Goal: Find specific page/section: Find specific page/section

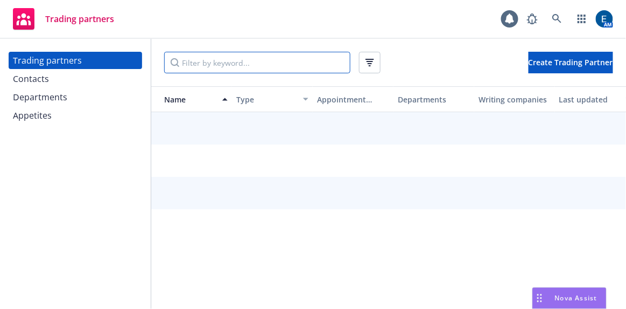
click at [250, 57] on input "Filter by keyword..." at bounding box center [257, 63] width 186 height 22
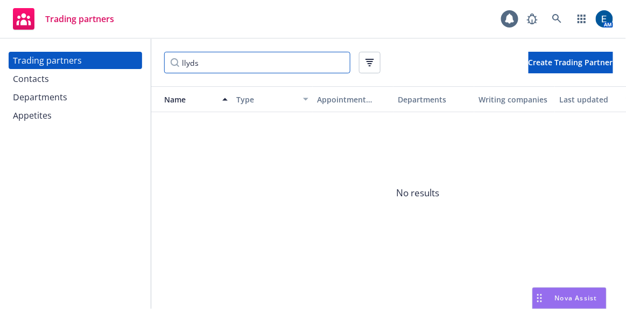
click at [181, 57] on input "llyds" at bounding box center [257, 63] width 186 height 22
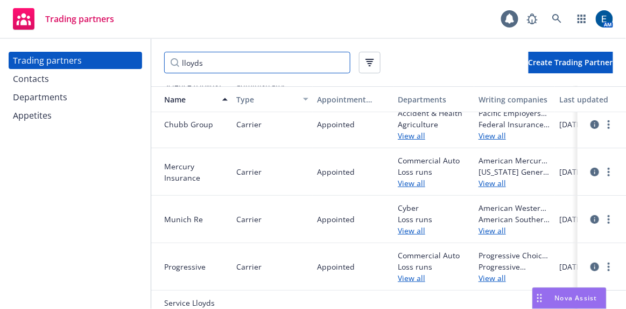
scroll to position [159, 0]
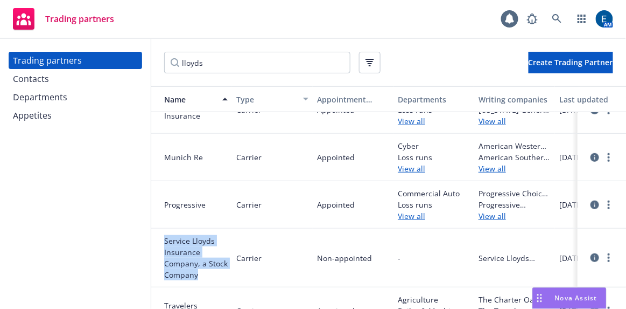
drag, startPoint x: 197, startPoint y: 249, endPoint x: 157, endPoint y: 209, distance: 56.0
click at [157, 235] on div "Service Lloyds Insurance Company, a Stock Company" at bounding box center [192, 257] width 72 height 45
copy span "Service Lloyds Insurance Company, a Stock Company"
click at [591, 253] on icon "circleInformation" at bounding box center [595, 257] width 9 height 9
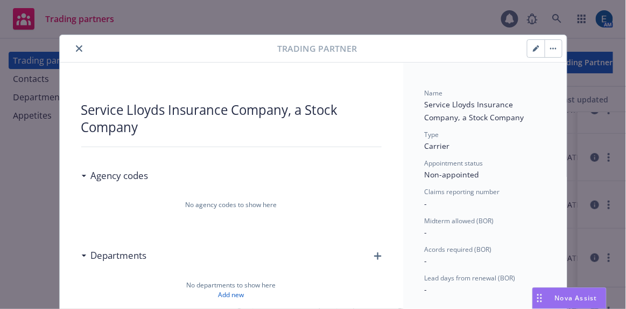
click at [73, 42] on button "close" at bounding box center [79, 48] width 13 height 13
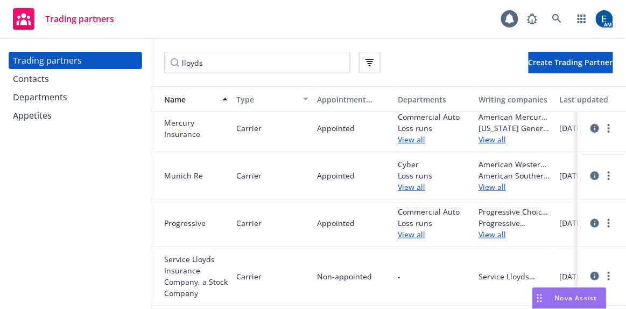
scroll to position [159, 0]
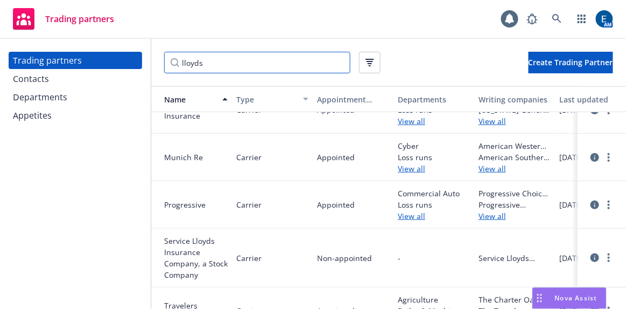
click at [195, 61] on input "lloyds" at bounding box center [257, 63] width 186 height 22
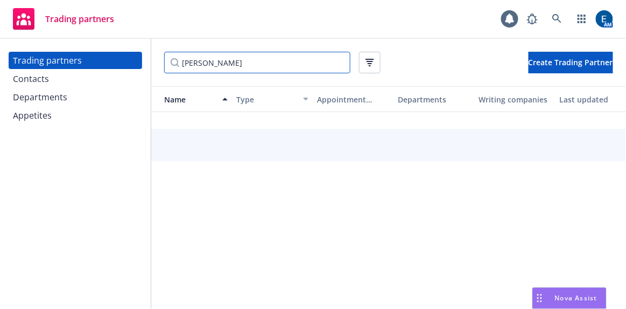
scroll to position [0, 0]
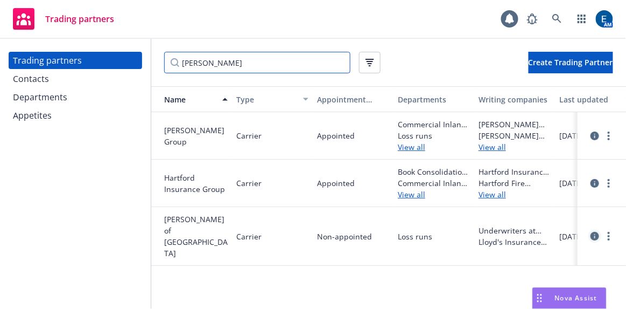
type input "[PERSON_NAME]"
click at [591, 232] on icon "circleInformation" at bounding box center [595, 236] width 9 height 9
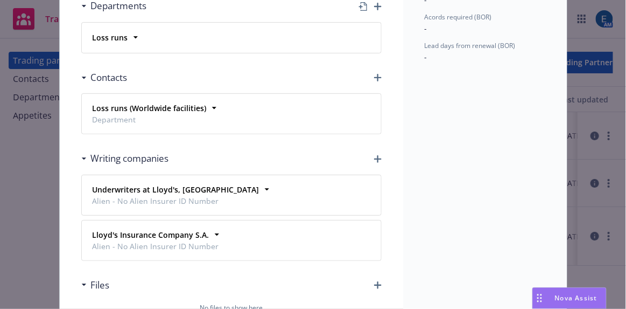
scroll to position [258, 0]
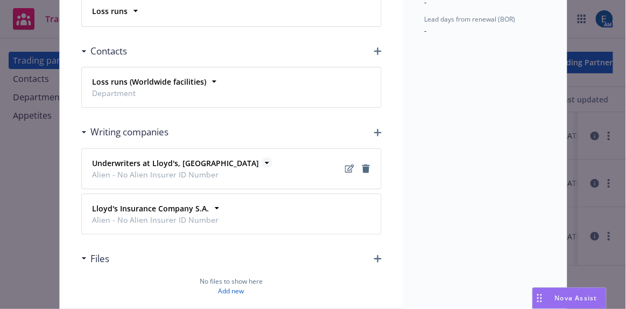
click at [262, 157] on icon at bounding box center [267, 162] width 11 height 11
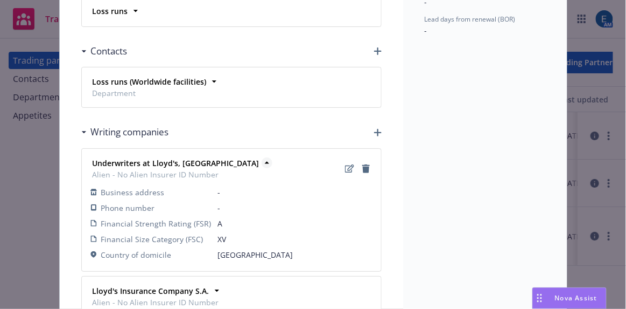
click at [262, 157] on icon at bounding box center [267, 162] width 11 height 11
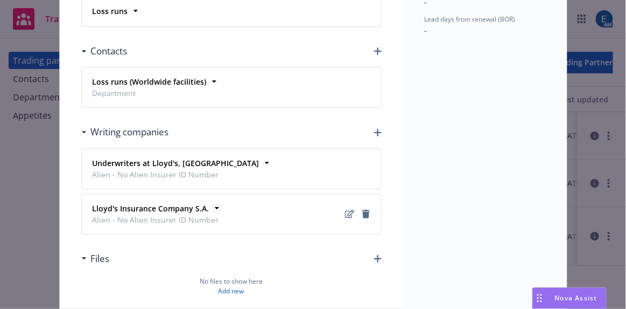
click at [215, 202] on icon at bounding box center [217, 207] width 11 height 11
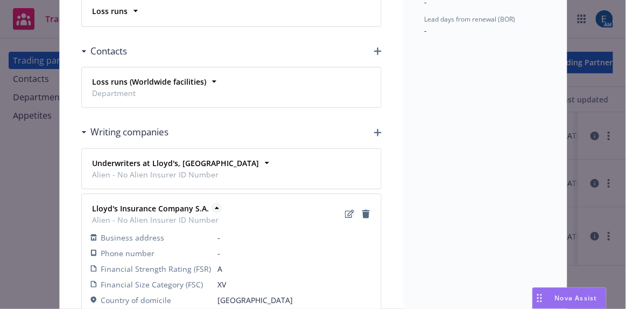
click at [212, 202] on icon at bounding box center [217, 207] width 11 height 11
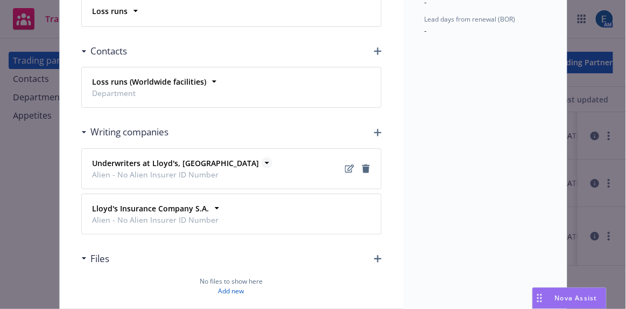
click at [262, 157] on icon at bounding box center [267, 162] width 11 height 11
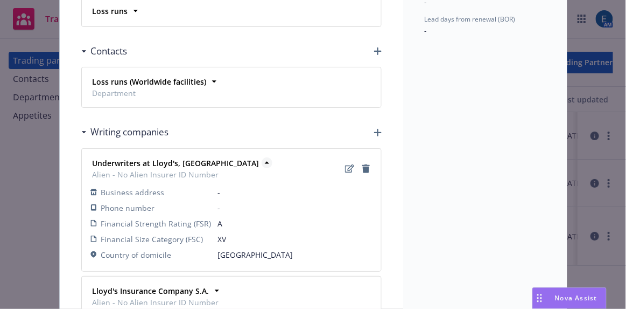
click at [262, 157] on icon at bounding box center [267, 162] width 11 height 11
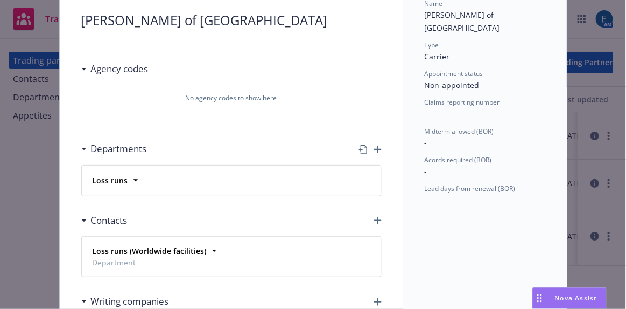
scroll to position [13, 0]
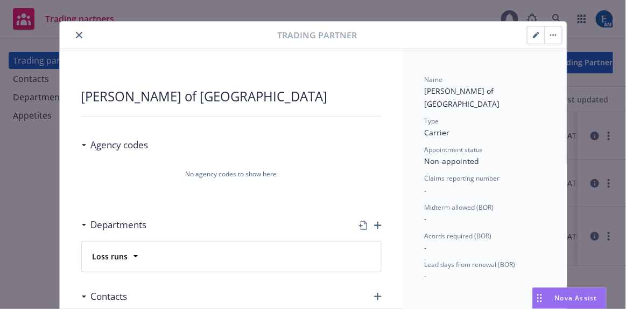
click at [76, 32] on icon "close" at bounding box center [79, 35] width 6 height 6
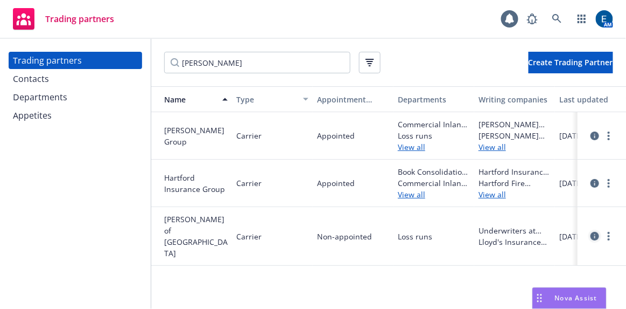
click at [591, 232] on icon "circleInformation" at bounding box center [595, 236] width 9 height 9
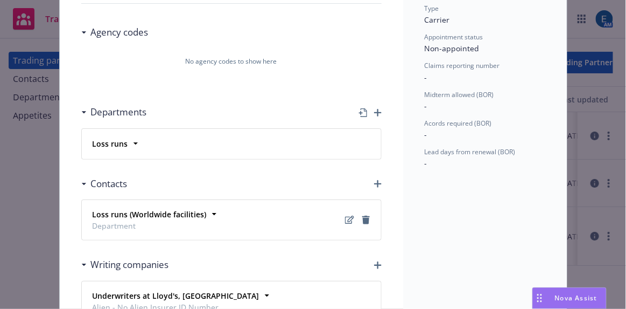
scroll to position [258, 0]
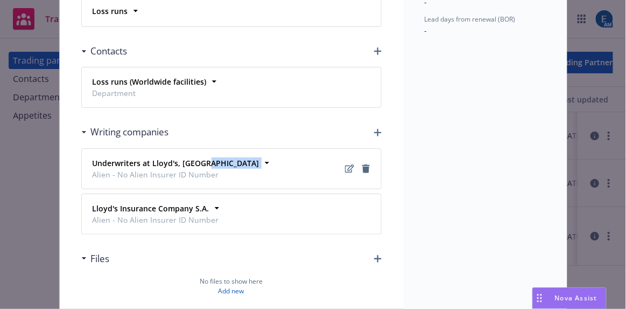
drag, startPoint x: 201, startPoint y: 115, endPoint x: 82, endPoint y: 118, distance: 119.6
click at [82, 149] on div "Underwriters at Lloyd's, London Alien - No Alien Insurer ID Number Business add…" at bounding box center [231, 169] width 299 height 40
click at [262, 157] on icon at bounding box center [267, 162] width 11 height 11
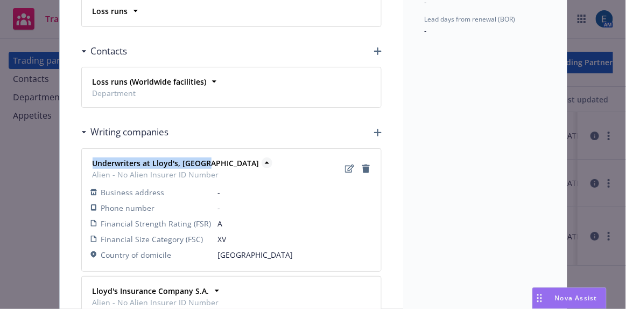
drag, startPoint x: 202, startPoint y: 114, endPoint x: 88, endPoint y: 115, distance: 114.7
click at [93, 158] on strong "Underwriters at Lloyd's, [GEOGRAPHIC_DATA]" at bounding box center [176, 163] width 167 height 10
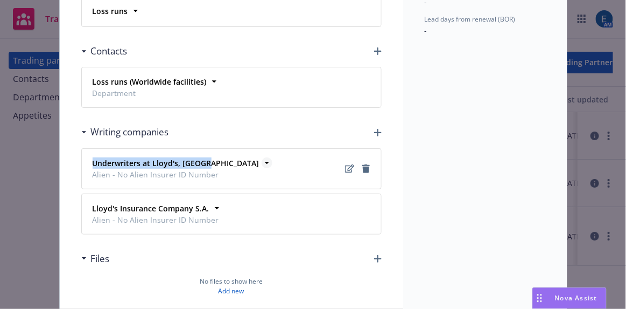
copy strong "Underwriters at Lloyd's, [GEOGRAPHIC_DATA]"
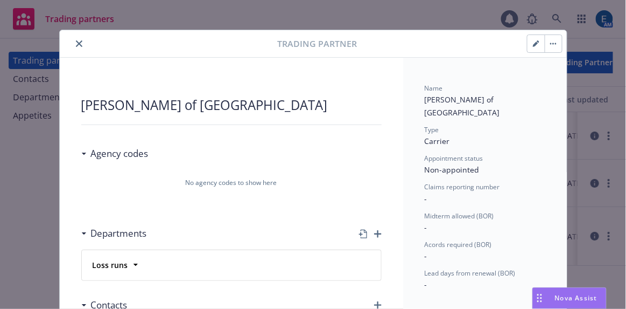
scroll to position [0, 0]
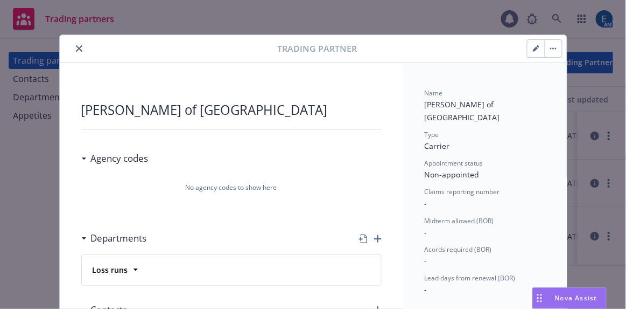
click at [76, 46] on icon "close" at bounding box center [79, 48] width 6 height 6
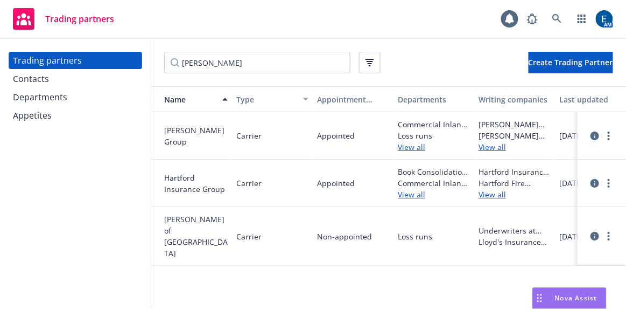
drag, startPoint x: 23, startPoint y: 137, endPoint x: 35, endPoint y: 122, distance: 19.2
click at [23, 137] on div "Trading partners Contacts Departments Appetites" at bounding box center [75, 174] width 151 height 270
click at [594, 232] on icon "circleInformation" at bounding box center [595, 236] width 9 height 9
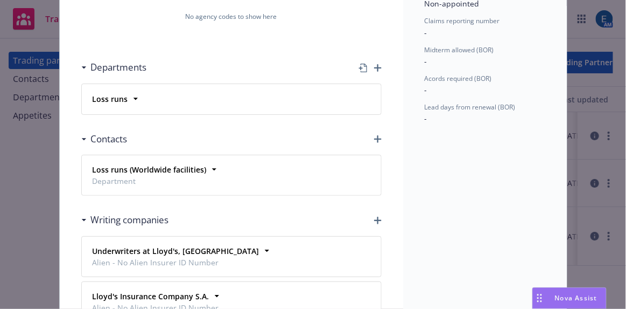
scroll to position [179, 0]
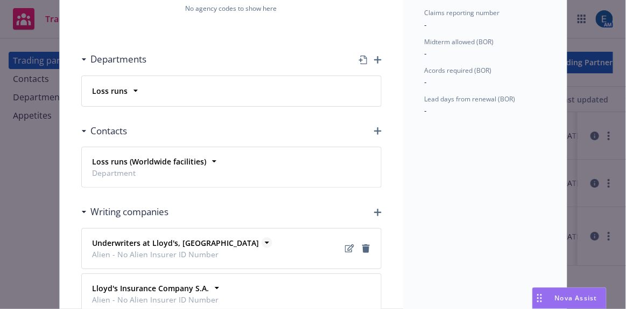
click at [262, 237] on icon at bounding box center [267, 242] width 11 height 11
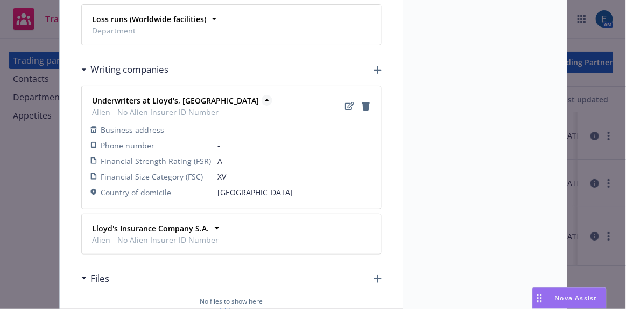
scroll to position [326, 0]
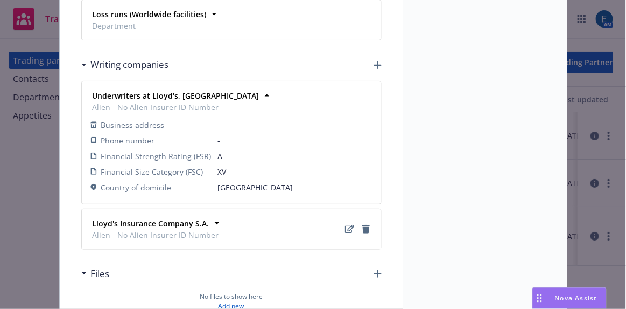
click at [211, 215] on div "[PERSON_NAME] Insurance Company S.A. Alien - No Alien Insurer ID Number" at bounding box center [154, 228] width 133 height 27
click at [212, 218] on icon at bounding box center [217, 223] width 11 height 11
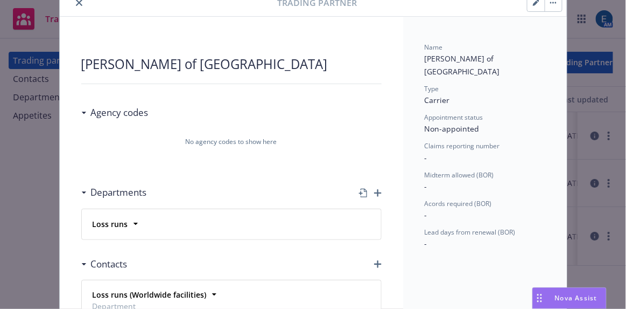
scroll to position [29, 0]
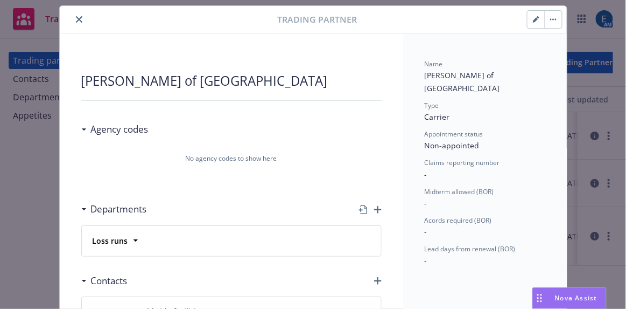
drag, startPoint x: 69, startPoint y: 16, endPoint x: 132, endPoint y: 39, distance: 66.6
click at [76, 16] on icon "close" at bounding box center [79, 19] width 6 height 6
